Goal: Information Seeking & Learning: Learn about a topic

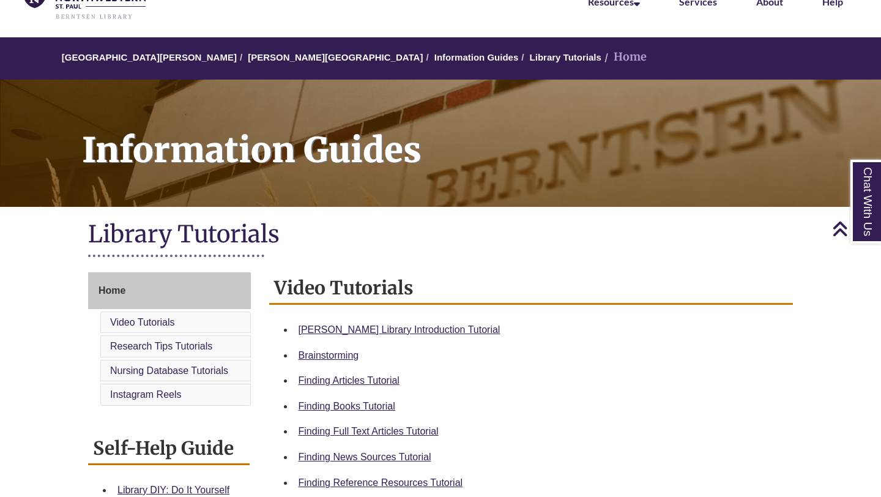
scroll to position [2, 0]
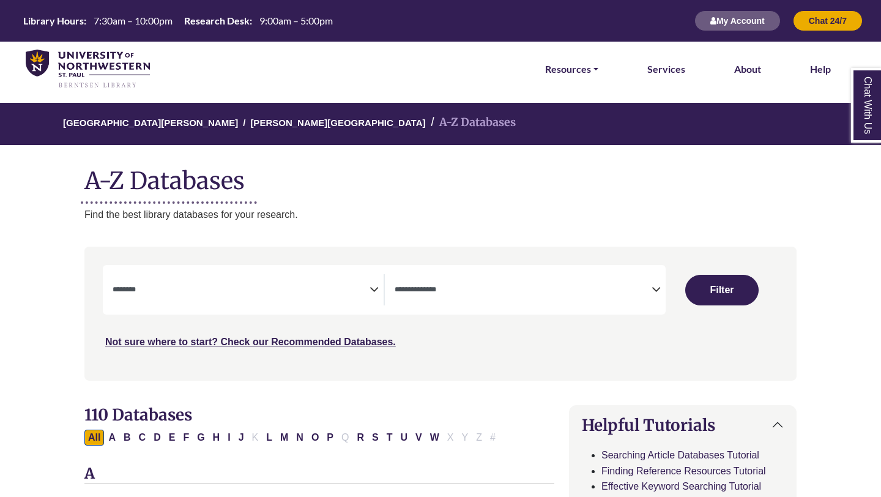
select select "Database Subject Filter"
select select "Database Types Filter"
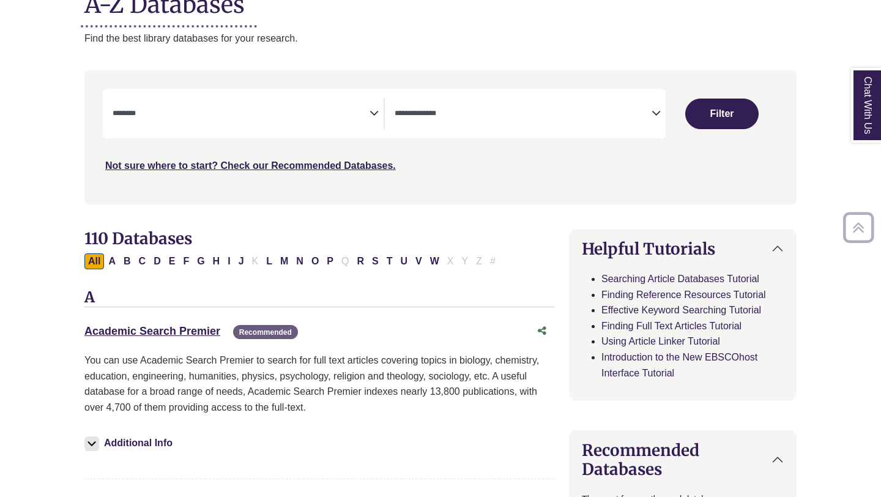
scroll to position [177, 0]
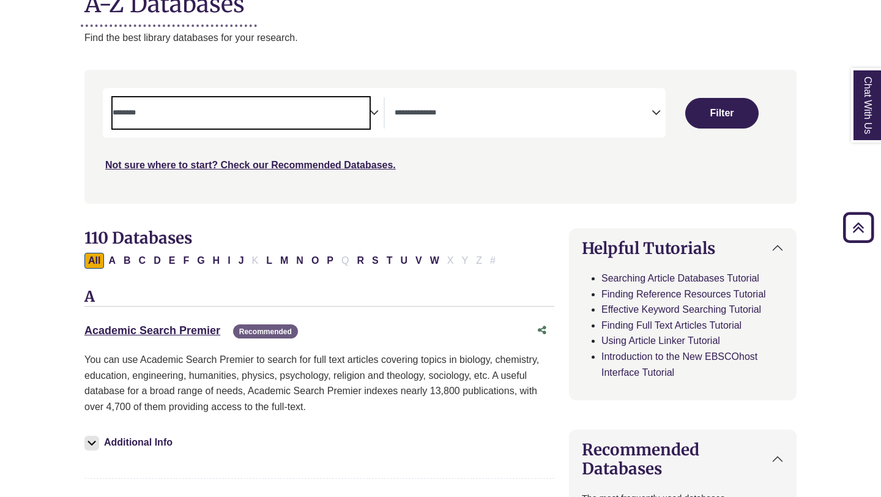
click at [261, 121] on span "Search filters" at bounding box center [241, 112] width 257 height 31
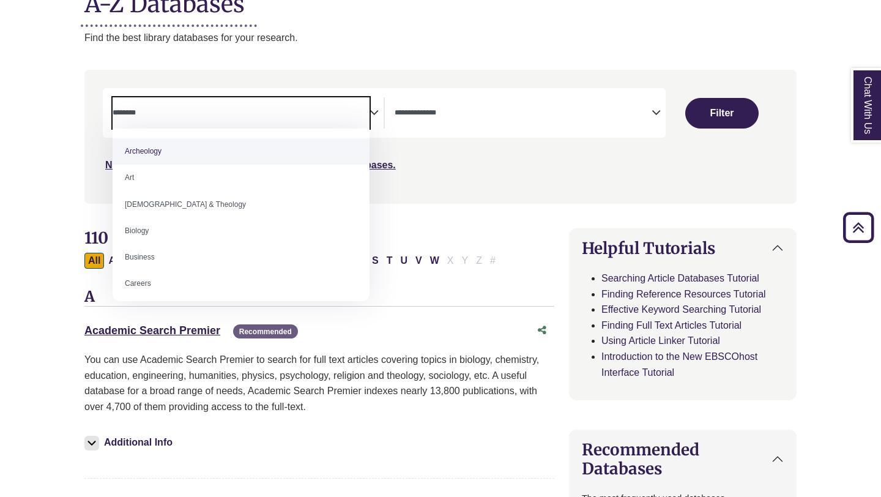
click at [347, 99] on span "Search filters" at bounding box center [241, 112] width 257 height 31
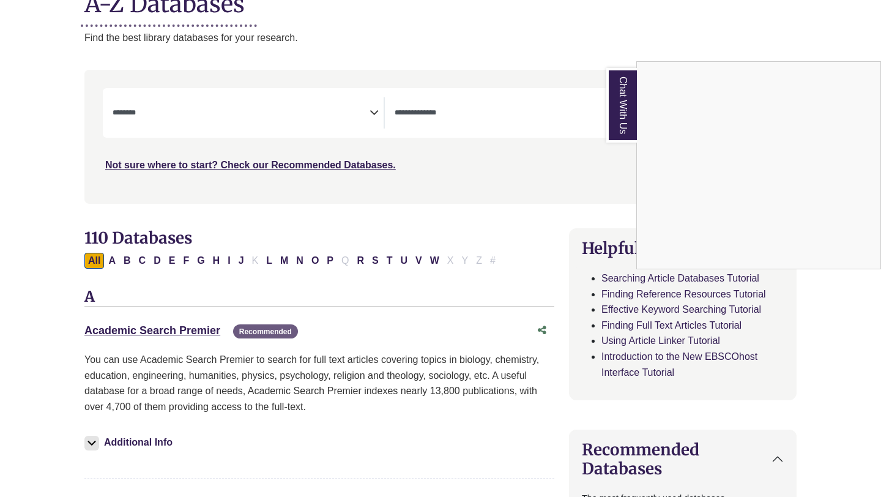
click at [184, 329] on div "Chat With Us" at bounding box center [440, 248] width 881 height 497
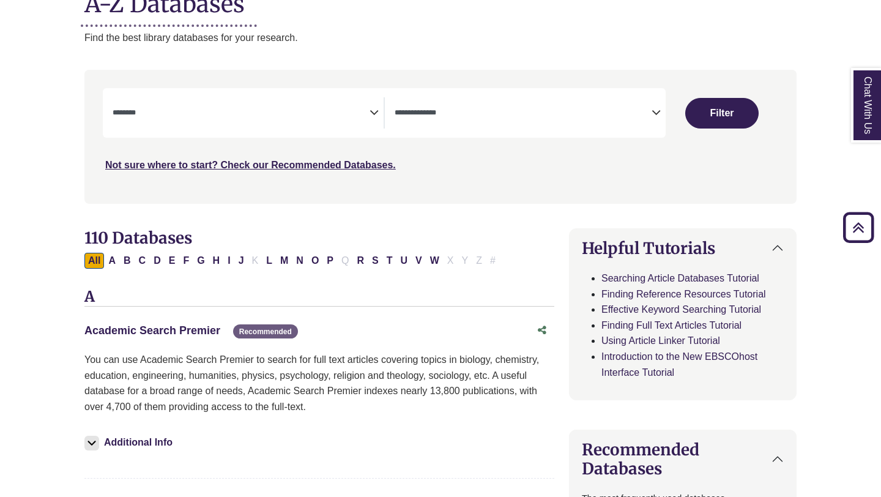
click at [188, 328] on link "Academic Search Premier This link opens in a new window" at bounding box center [152, 330] width 136 height 12
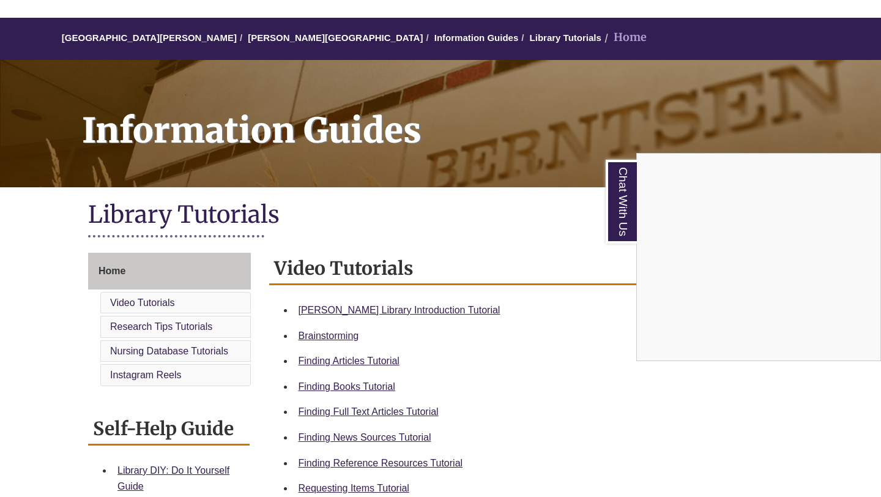
scroll to position [102, 0]
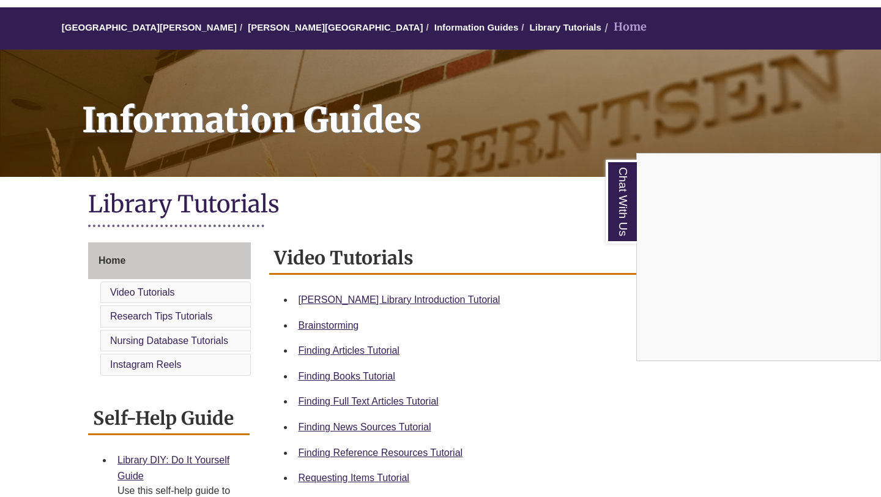
click at [382, 401] on div "Chat With Us" at bounding box center [440, 248] width 881 height 497
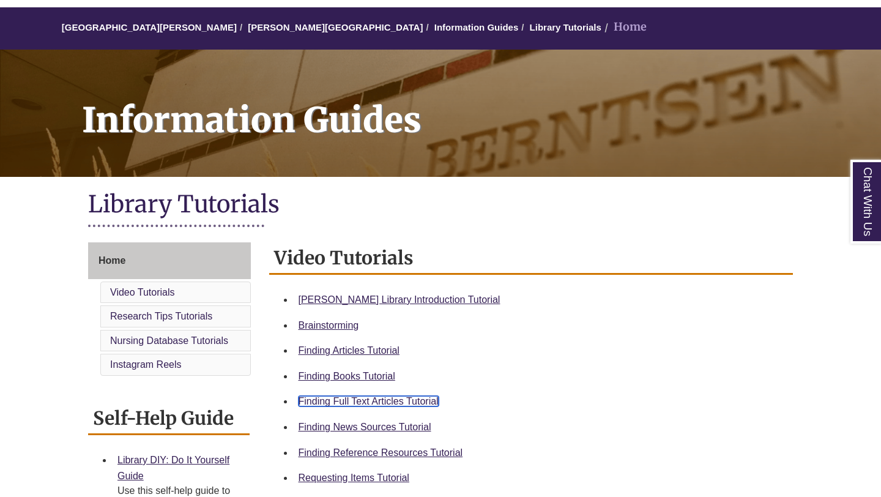
click at [334, 398] on link "Finding Full Text Articles Tutorial" at bounding box center [368, 401] width 140 height 10
click at [272, 23] on link "[PERSON_NAME][GEOGRAPHIC_DATA]" at bounding box center [335, 27] width 175 height 10
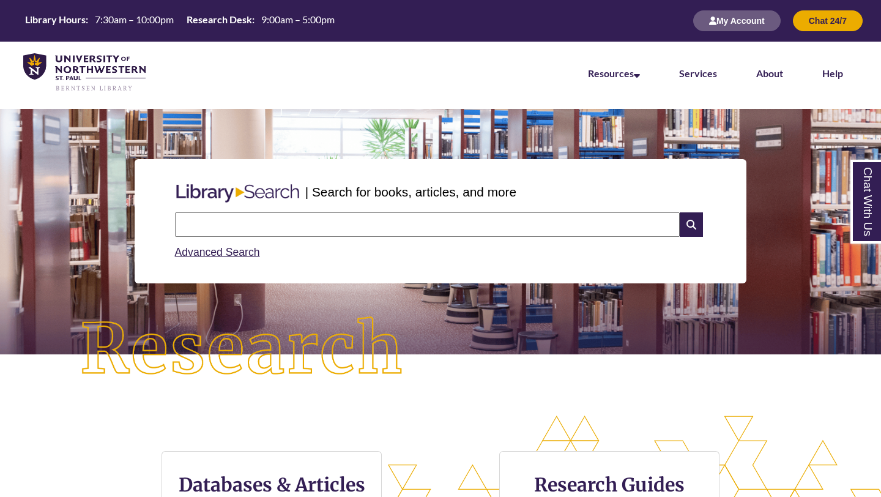
click at [313, 223] on input "text" at bounding box center [427, 224] width 504 height 24
type input "********"
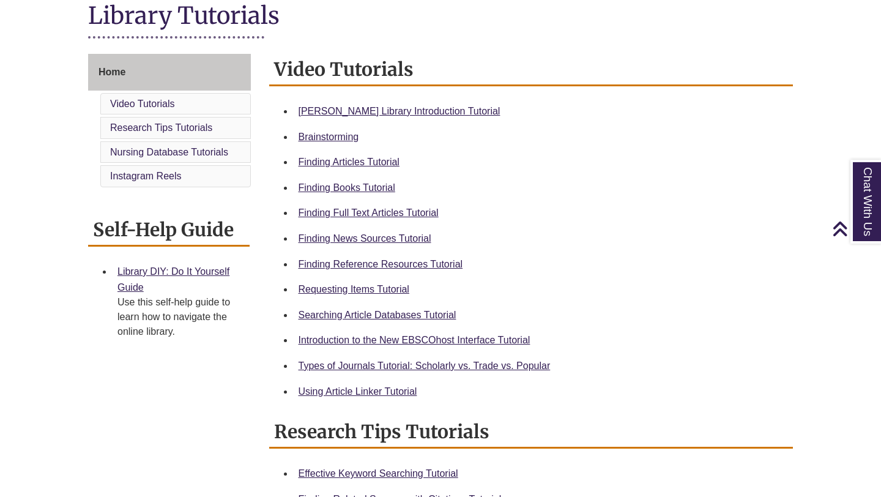
scroll to position [292, 0]
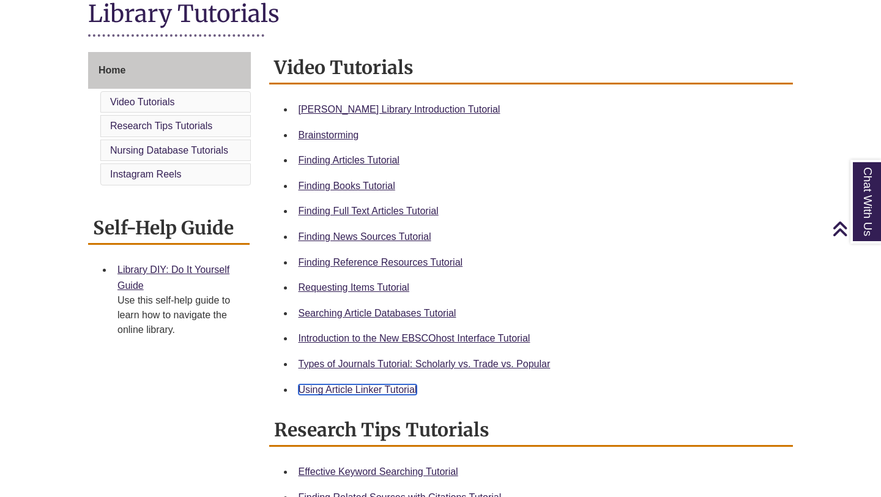
click at [360, 386] on link "Using Article Linker Tutorial" at bounding box center [357, 389] width 119 height 10
